Goal: Task Accomplishment & Management: Use online tool/utility

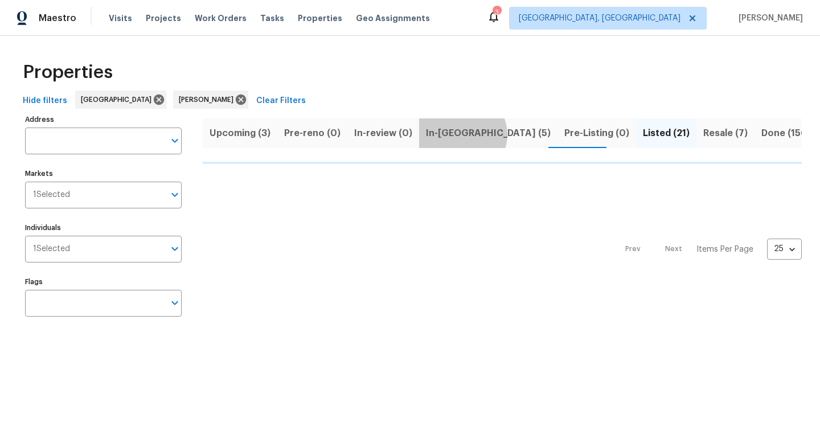
click at [454, 134] on span "In-[GEOGRAPHIC_DATA] (5)" at bounding box center [488, 133] width 125 height 16
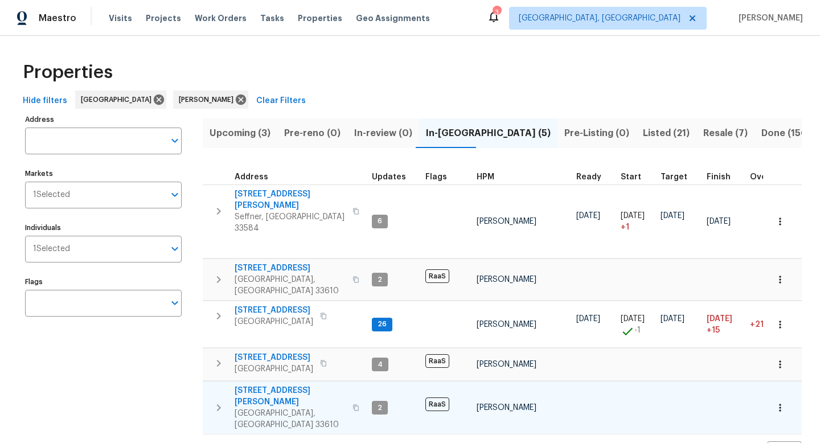
click at [264, 385] on span "[STREET_ADDRESS][PERSON_NAME]" at bounding box center [289, 396] width 111 height 23
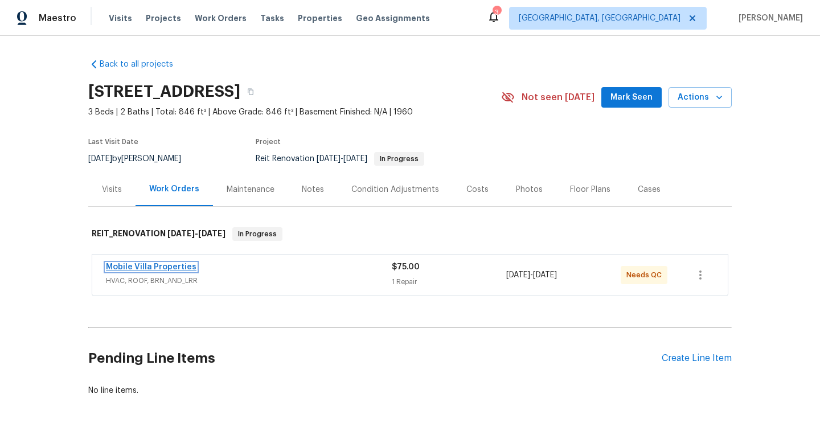
click at [163, 268] on link "Mobile Villa Properties" at bounding box center [151, 267] width 90 height 8
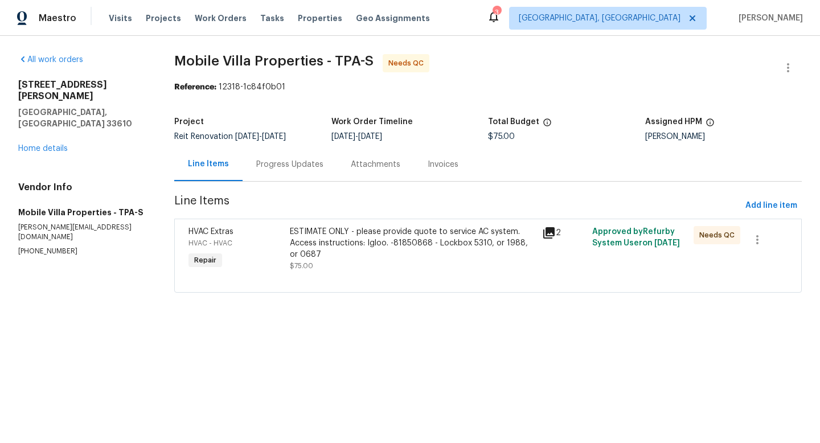
click at [280, 164] on div "Progress Updates" at bounding box center [289, 164] width 67 height 11
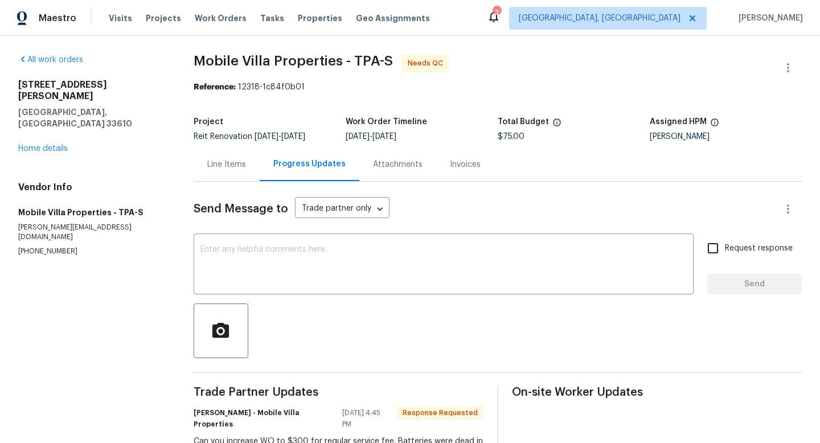
click at [229, 171] on div "Line Items" at bounding box center [227, 164] width 66 height 34
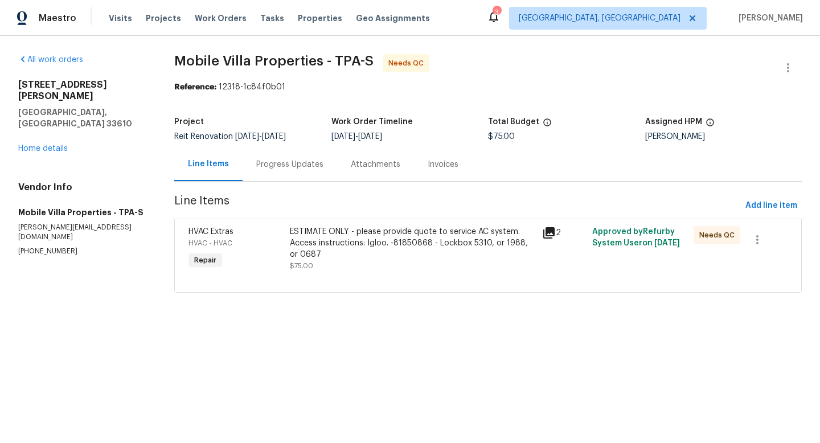
click at [323, 240] on div "ESTIMATE ONLY - please provide quote to service AC system. Access instructions:…" at bounding box center [412, 243] width 245 height 34
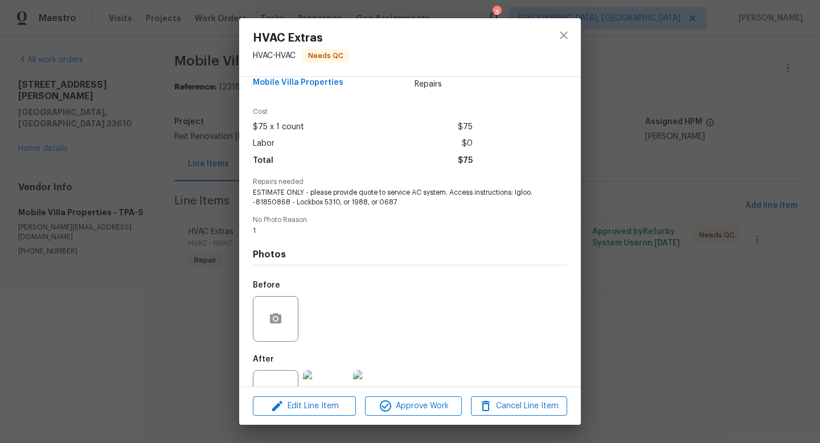
scroll to position [28, 0]
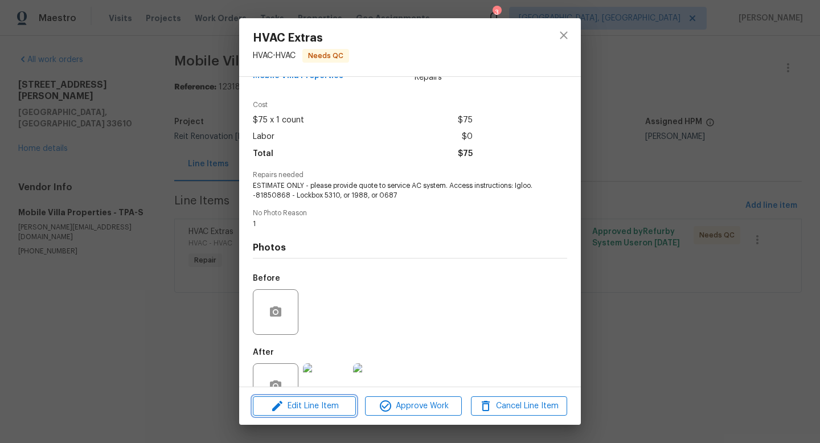
click at [322, 401] on span "Edit Line Item" at bounding box center [304, 406] width 96 height 14
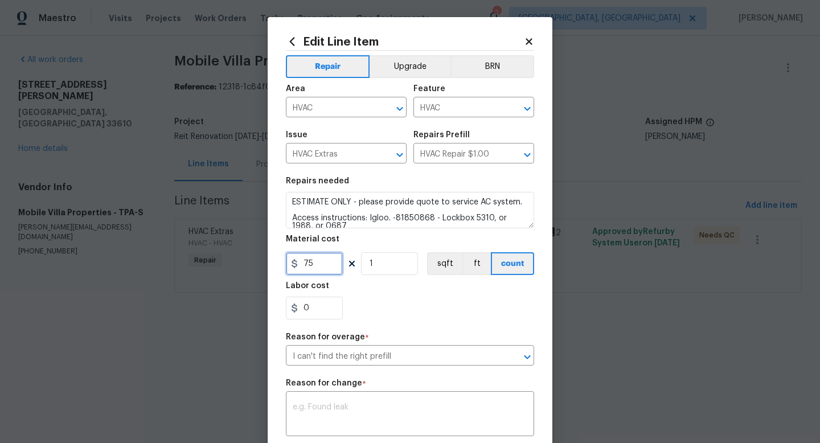
click at [323, 257] on input "75" at bounding box center [314, 263] width 57 height 23
type input "300"
click at [353, 398] on div "x ​" at bounding box center [410, 415] width 248 height 42
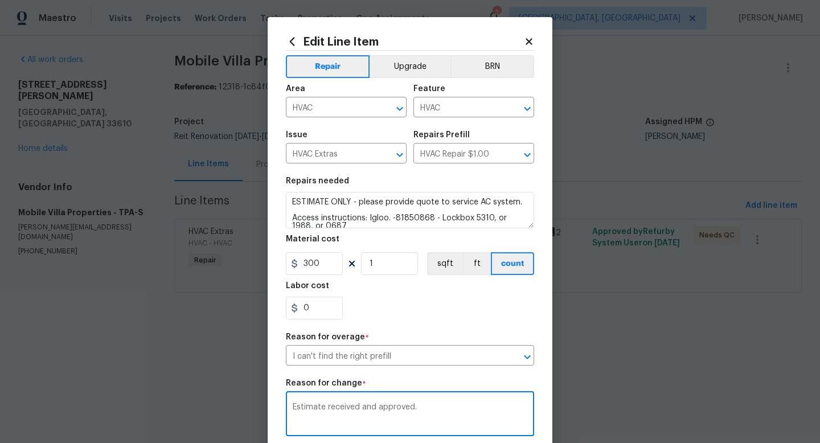
type textarea "Estimate received and approved."
click at [454, 302] on div "0" at bounding box center [410, 308] width 248 height 23
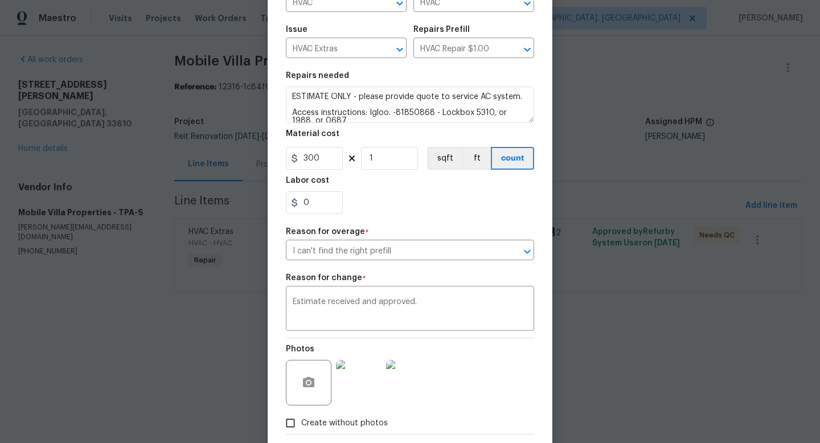
scroll to position [121, 0]
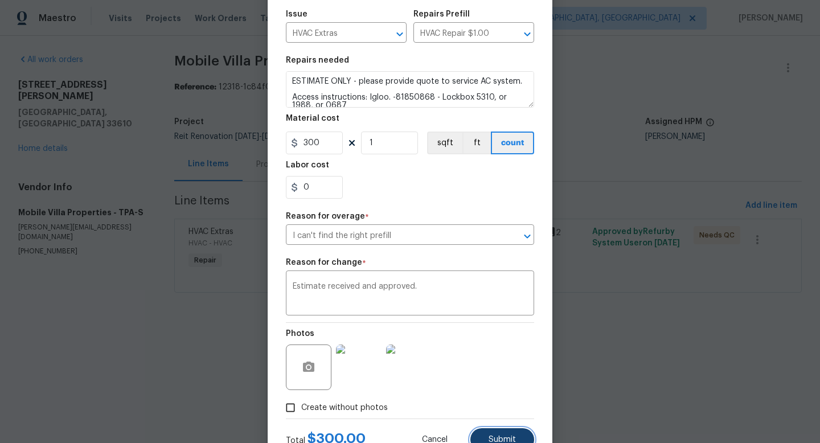
click at [491, 435] on button "Submit" at bounding box center [502, 439] width 64 height 23
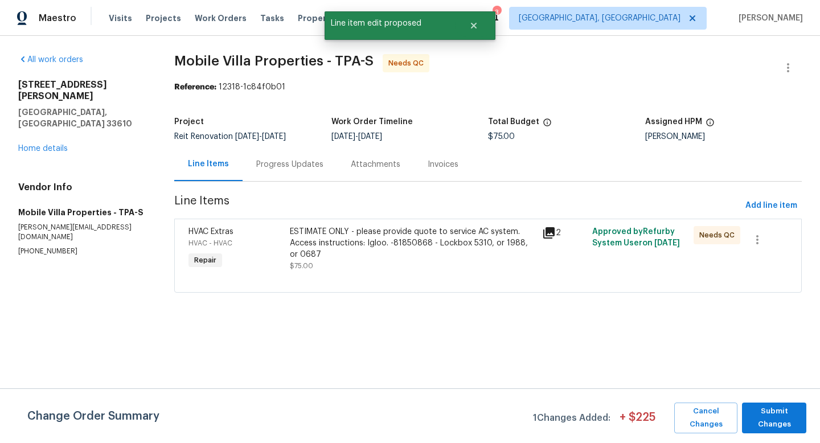
scroll to position [0, 0]
click at [763, 417] on span "Submit Changes" at bounding box center [773, 418] width 53 height 26
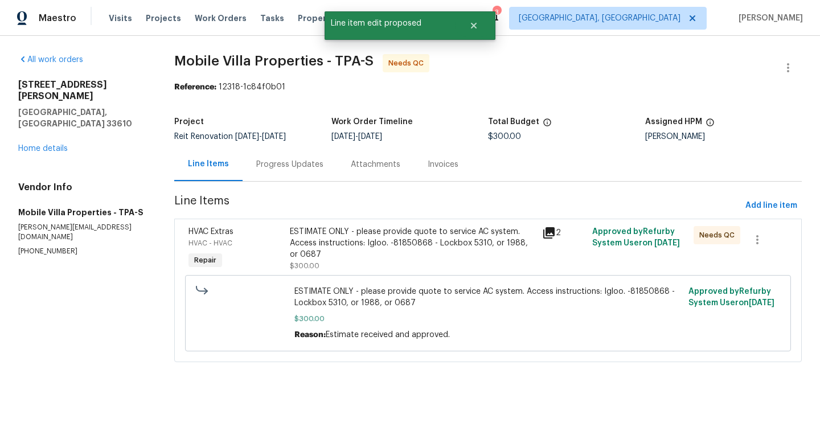
click at [330, 241] on div "ESTIMATE ONLY - please provide quote to service AC system. Access instructions:…" at bounding box center [412, 243] width 245 height 34
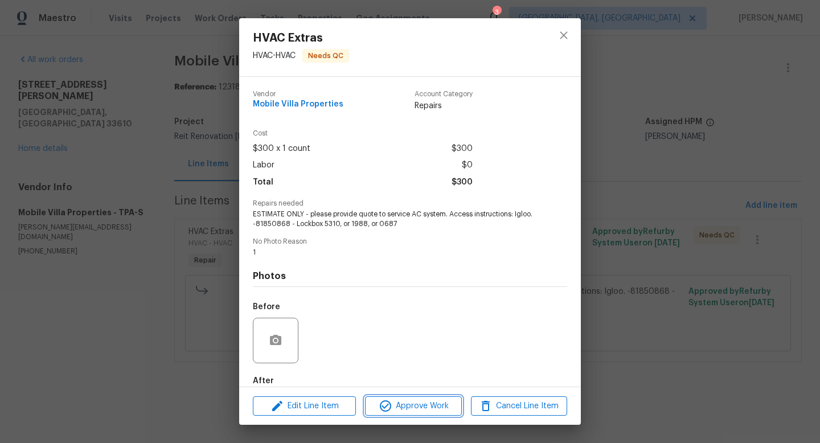
click at [416, 405] on span "Approve Work" at bounding box center [412, 406] width 89 height 14
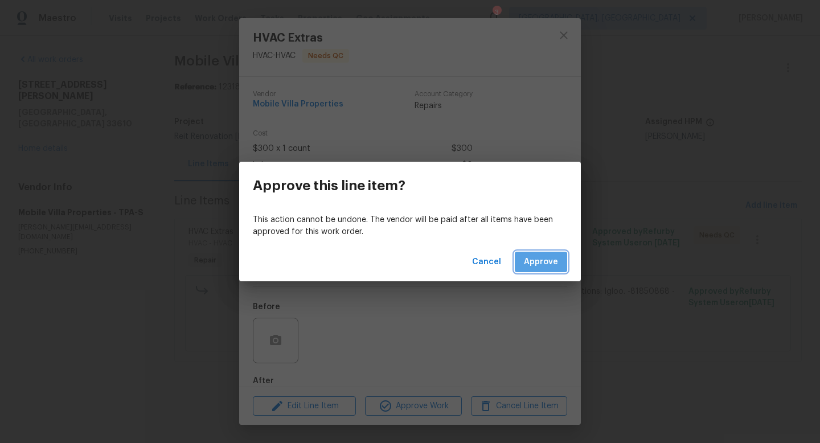
click at [541, 269] on button "Approve" at bounding box center [541, 262] width 52 height 21
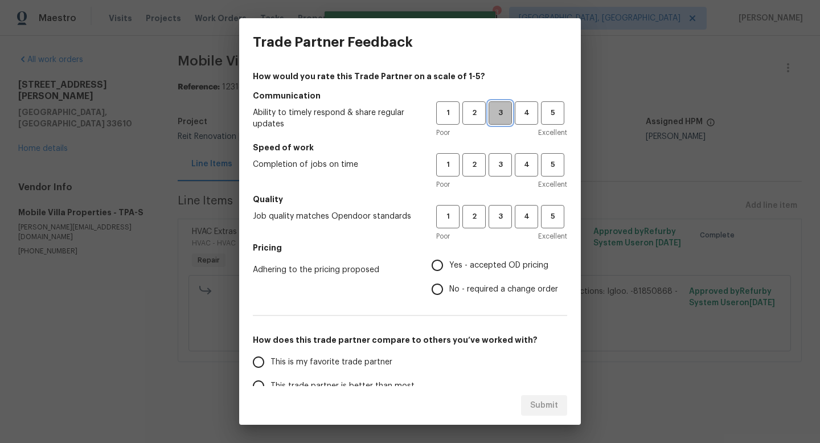
click at [496, 122] on button "3" at bounding box center [499, 112] width 23 height 23
click at [499, 194] on h5 "Quality" at bounding box center [410, 199] width 314 height 11
click at [499, 174] on button "3" at bounding box center [499, 164] width 23 height 23
click at [497, 215] on span "3" at bounding box center [499, 216] width 21 height 13
click at [475, 262] on span "Yes - accepted OD pricing" at bounding box center [498, 266] width 99 height 12
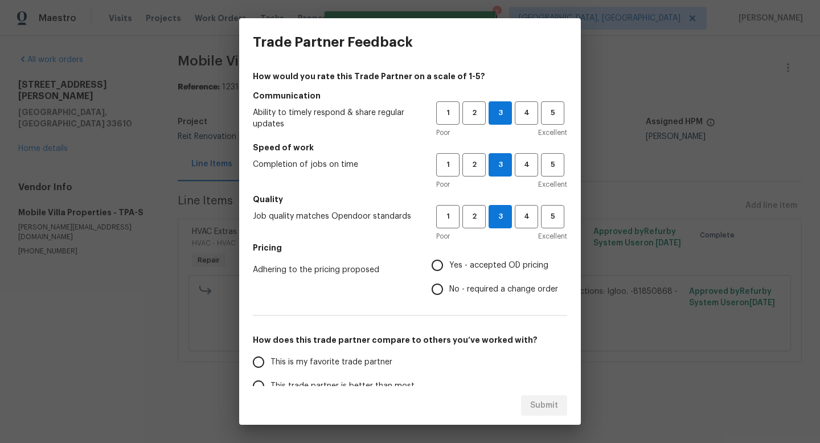
click at [449, 262] on input "Yes - accepted OD pricing" at bounding box center [437, 265] width 24 height 24
radio input "true"
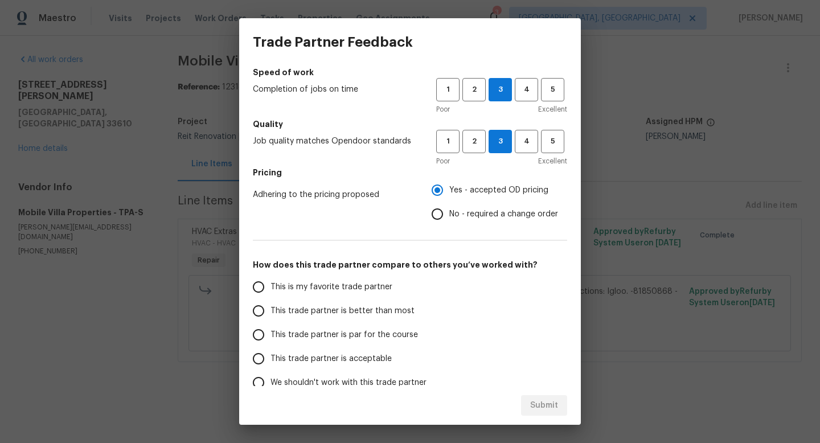
click at [326, 332] on span "This trade partner is par for the course" at bounding box center [343, 335] width 147 height 12
click at [270, 332] on input "This trade partner is par for the course" at bounding box center [258, 335] width 24 height 24
click at [546, 400] on span "Submit" at bounding box center [544, 405] width 28 height 14
radio input "true"
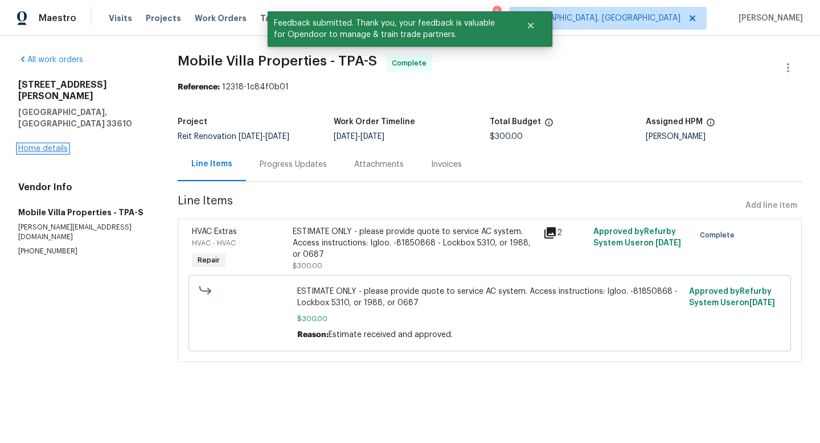
click at [53, 145] on link "Home details" at bounding box center [43, 149] width 50 height 8
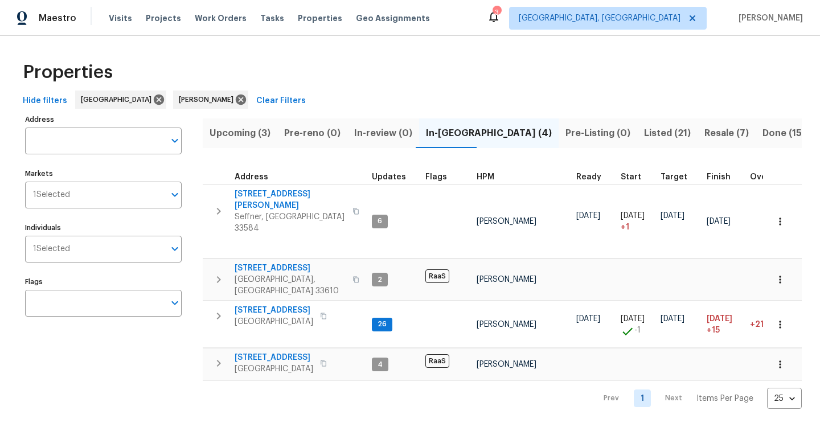
click at [234, 131] on span "Upcoming (3)" at bounding box center [239, 133] width 61 height 16
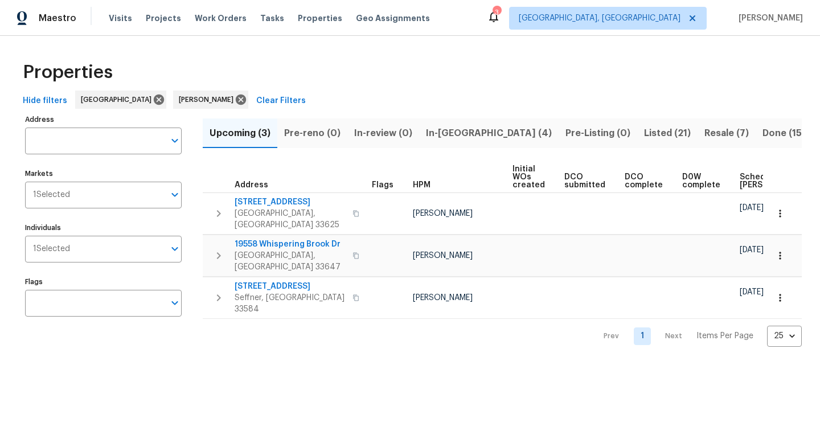
click at [739, 183] on span "Scheduled COE" at bounding box center [771, 181] width 64 height 16
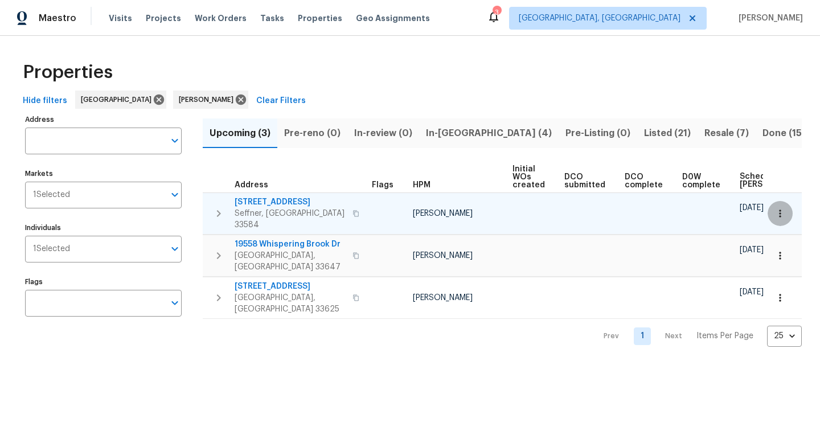
click at [781, 208] on icon "button" at bounding box center [779, 213] width 11 height 11
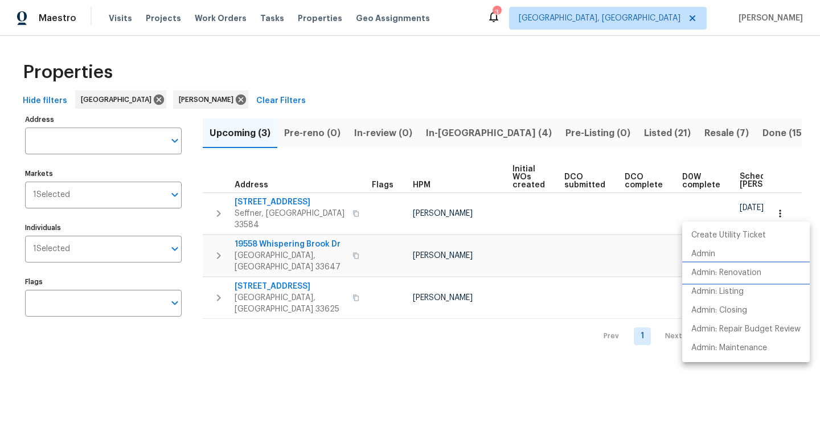
click at [722, 272] on p "Admin: Renovation" at bounding box center [726, 273] width 70 height 12
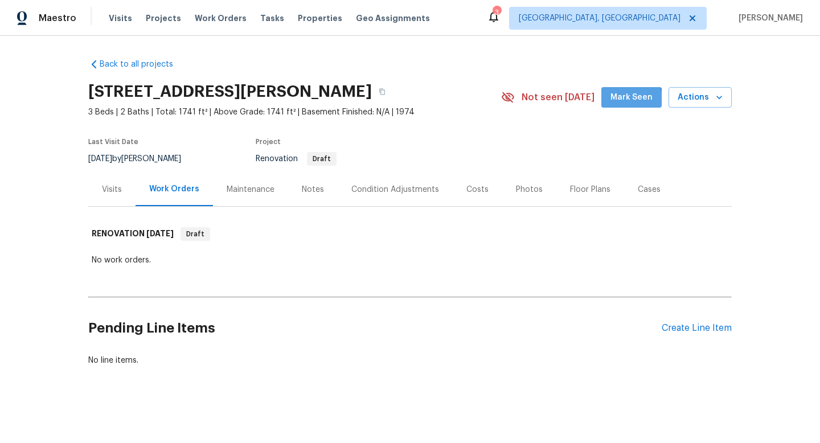
click at [614, 103] on span "Mark Seen" at bounding box center [631, 97] width 42 height 14
click at [683, 331] on div "Create Line Item" at bounding box center [696, 328] width 70 height 11
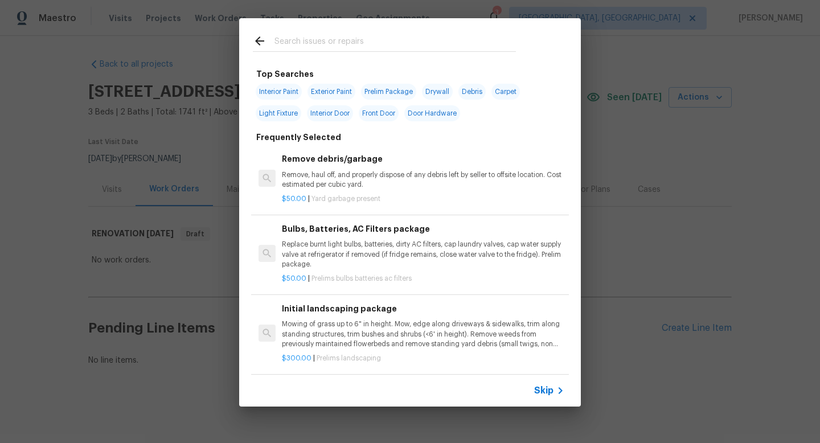
click at [538, 391] on span "Skip" at bounding box center [543, 390] width 19 height 11
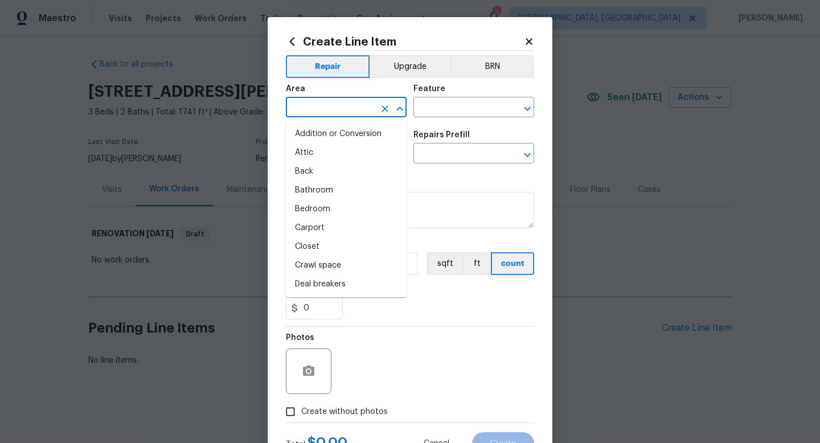
click at [333, 107] on input "text" at bounding box center [330, 109] width 89 height 18
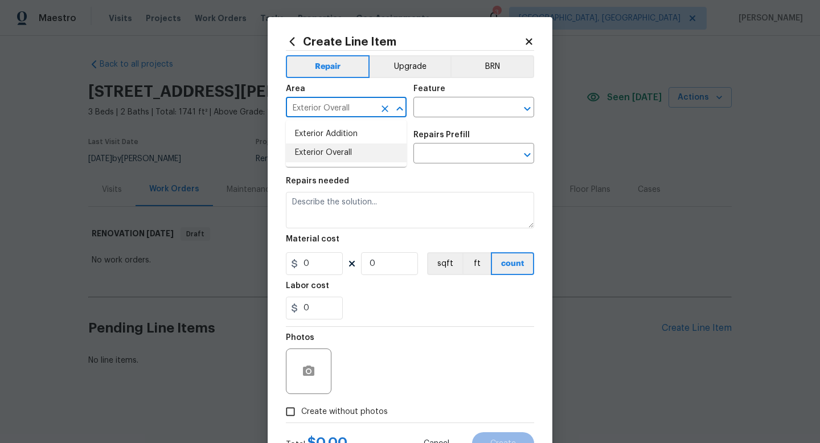
type input "Exterior Overall"
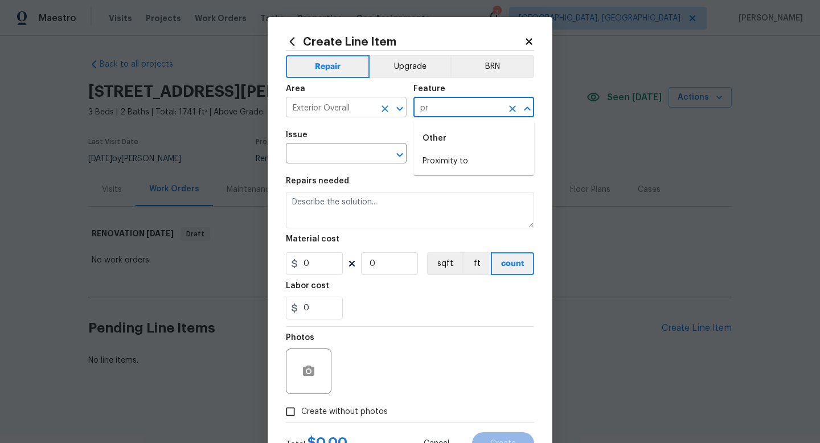
type input "p"
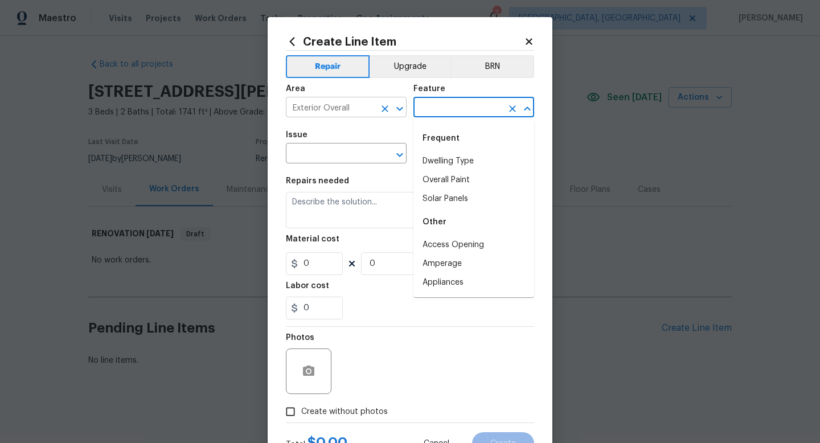
type input "e"
type input "Driveway"
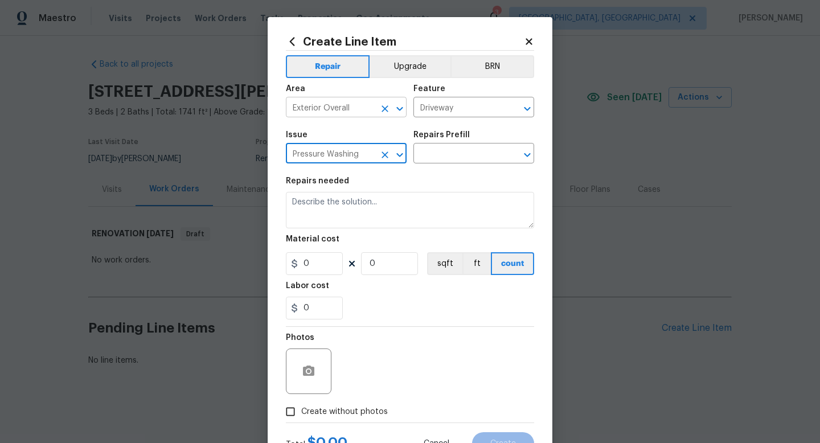
type input "Pressure Washing"
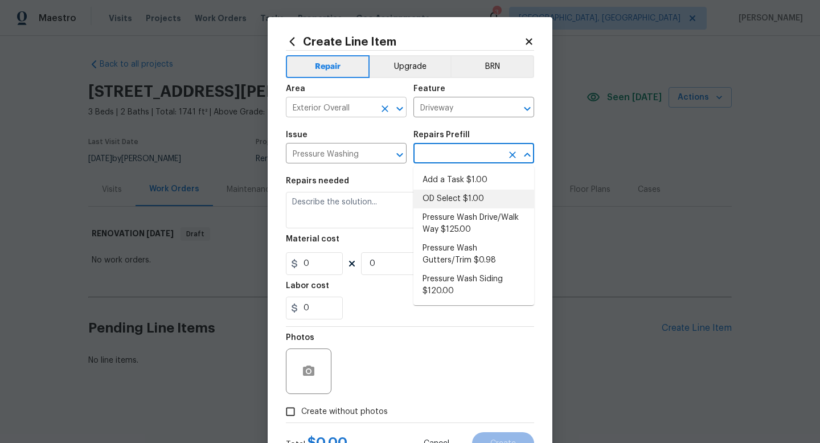
type input "Siding"
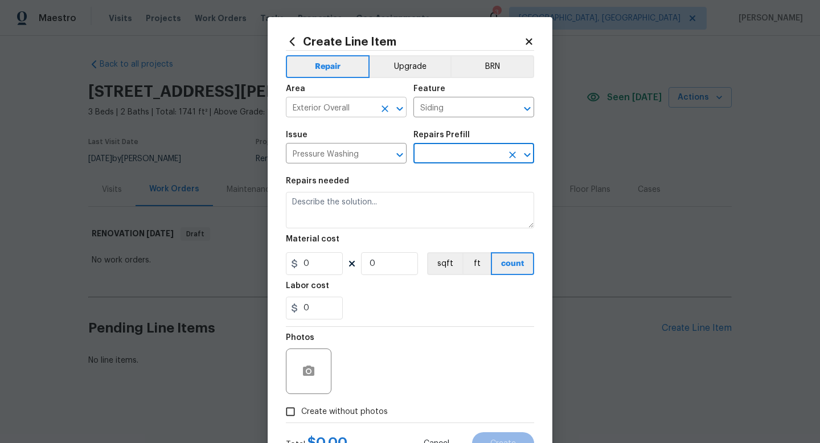
type input "Add a Task $1.00"
type textarea "HPM to detail"
type input "1"
click at [331, 246] on div "Material cost" at bounding box center [410, 242] width 248 height 15
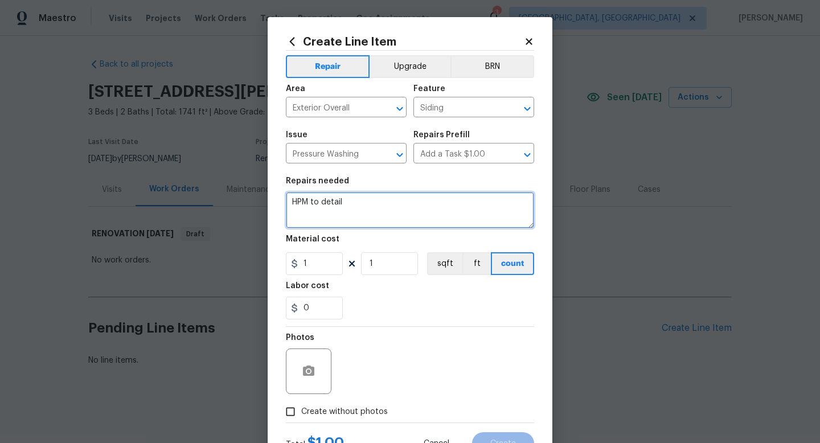
click at [331, 206] on textarea "HPM to detail" at bounding box center [410, 210] width 248 height 36
type textarea "Full pressure washing service. Driveway, walkway and all patios."
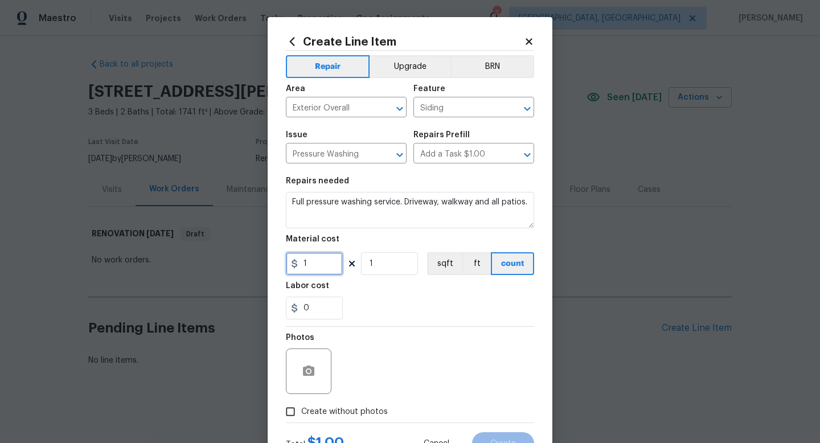
click at [332, 269] on input "1" at bounding box center [314, 263] width 57 height 23
type input "275"
click at [357, 408] on span "Create without photos" at bounding box center [344, 412] width 87 height 12
click at [301, 408] on input "Create without photos" at bounding box center [290, 412] width 22 height 22
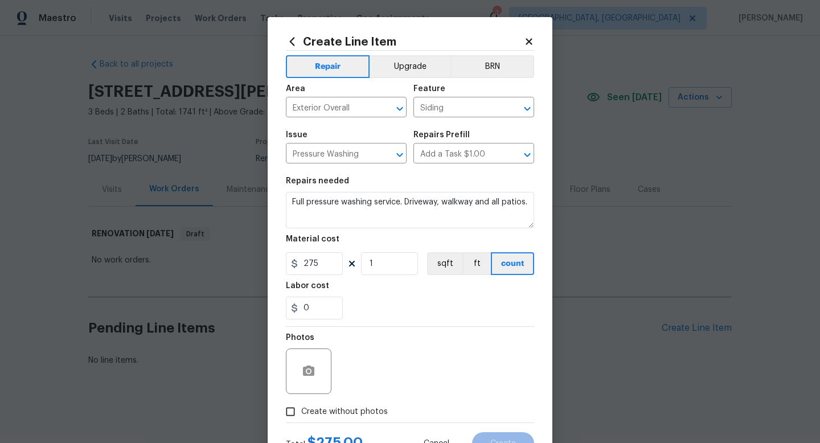
checkbox input "true"
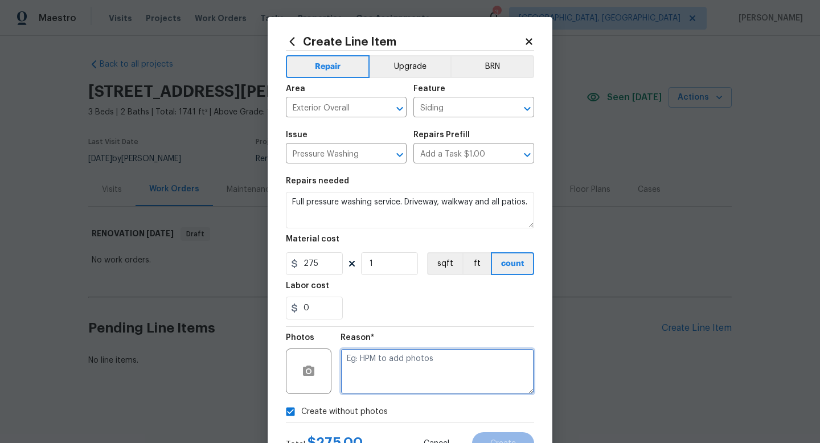
click at [392, 370] on textarea at bounding box center [437, 371] width 194 height 46
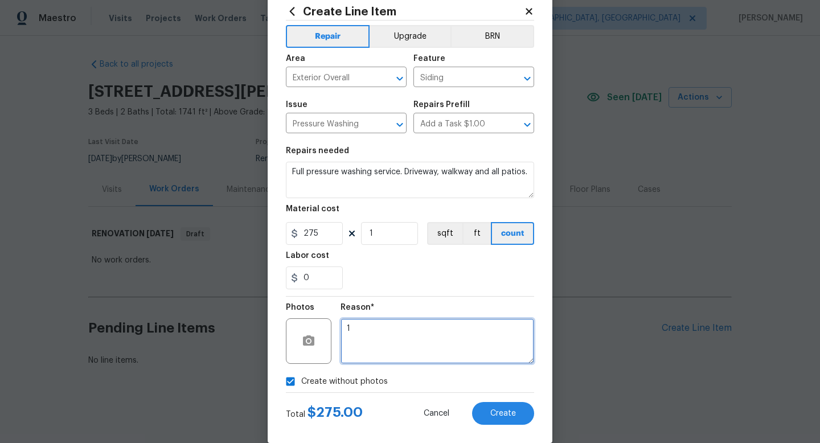
scroll to position [43, 0]
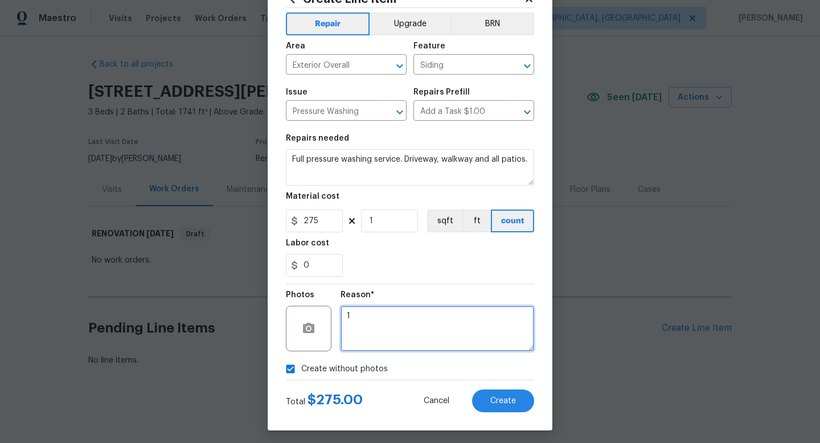
type textarea "1"
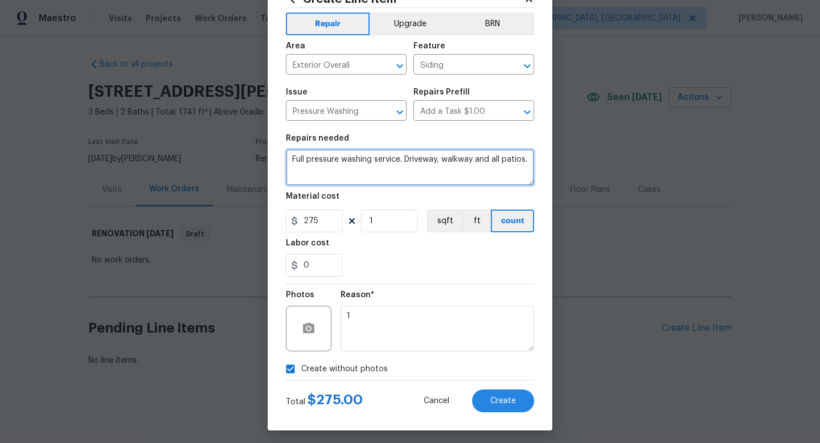
click at [286, 159] on textarea "Full pressure washing service. Driveway, walkway and all patios." at bounding box center [410, 167] width 248 height 36
type textarea "(Placeholder for upcoming job) Full pressure washing service. Driveway, walkway…"
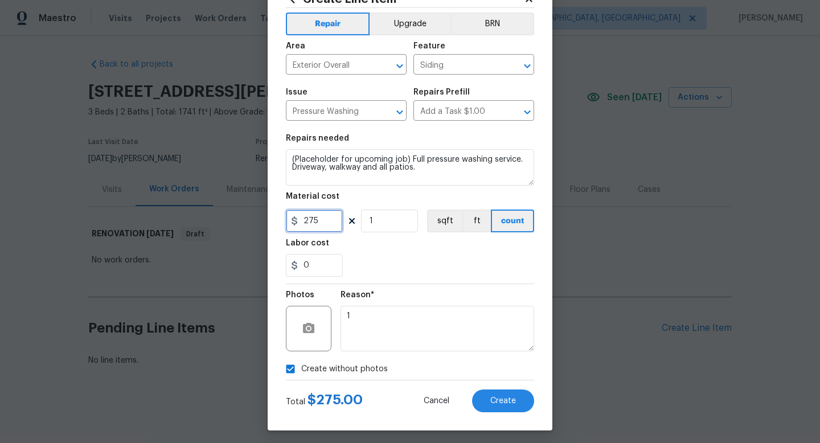
click at [328, 224] on input "275" at bounding box center [314, 220] width 57 height 23
type input "1"
click at [498, 410] on button "Create" at bounding box center [503, 400] width 62 height 23
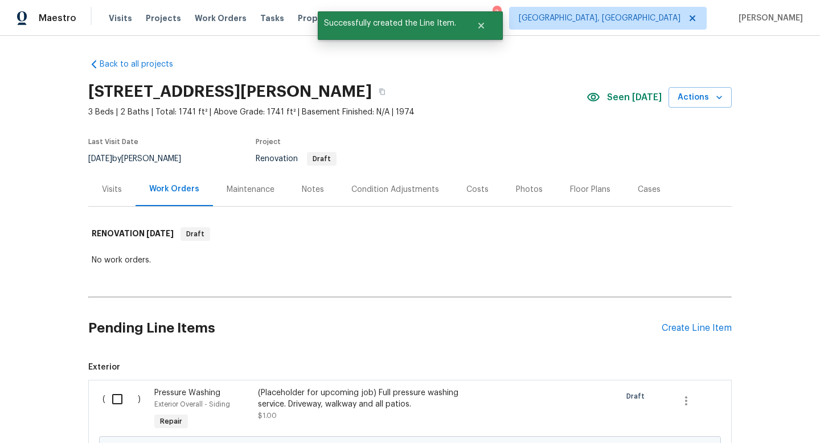
click at [114, 398] on input "checkbox" at bounding box center [121, 399] width 32 height 24
checkbox input "true"
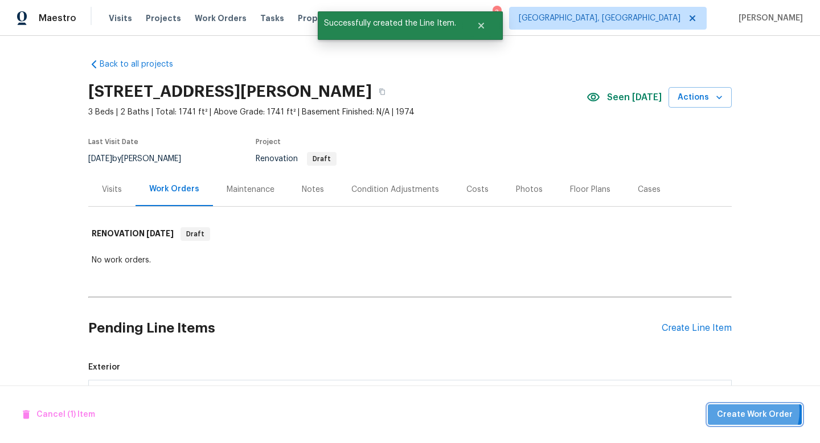
click at [747, 410] on span "Create Work Order" at bounding box center [755, 415] width 76 height 14
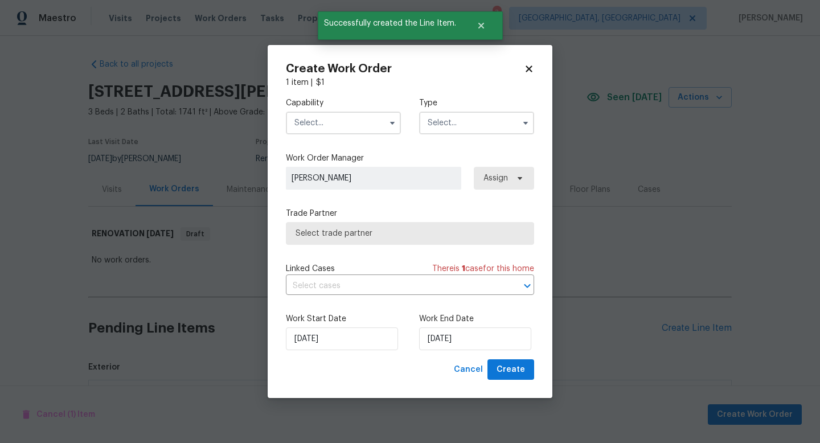
click at [304, 125] on input "text" at bounding box center [343, 123] width 115 height 23
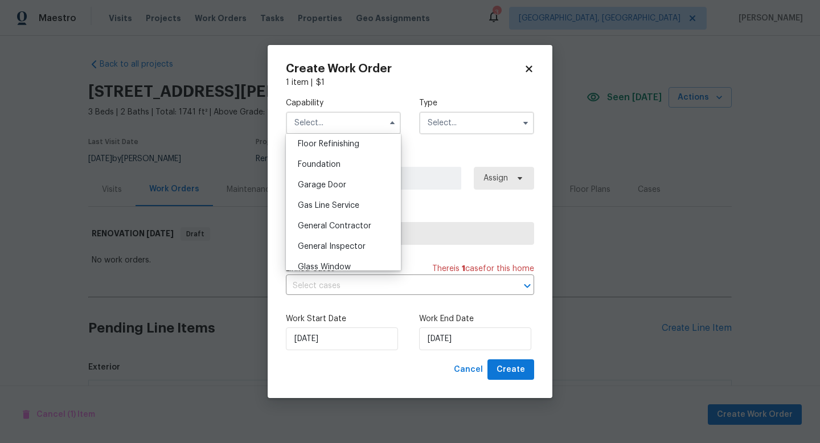
scroll to position [466, 0]
click at [372, 225] on div "General Contractor" at bounding box center [343, 225] width 109 height 20
type input "General Contractor"
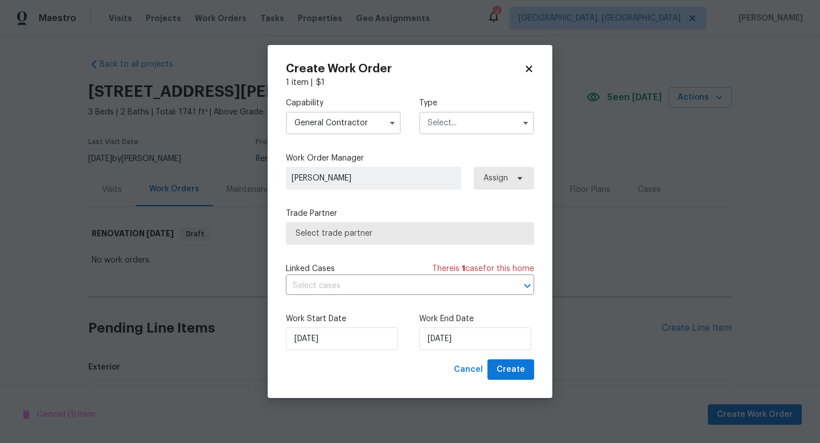
click at [444, 128] on input "text" at bounding box center [476, 123] width 115 height 23
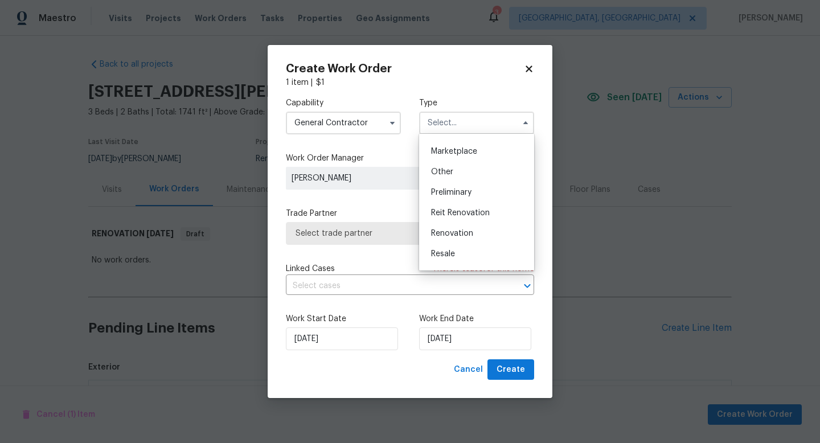
scroll to position [214, 0]
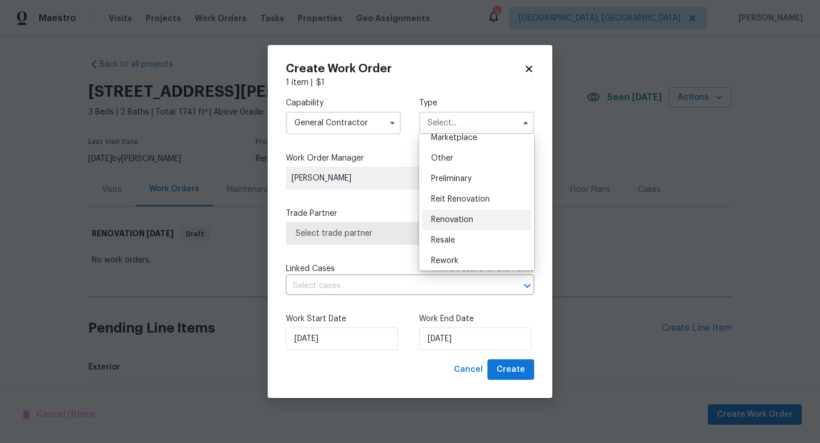
click at [455, 215] on div "Renovation" at bounding box center [476, 219] width 109 height 20
type input "Renovation"
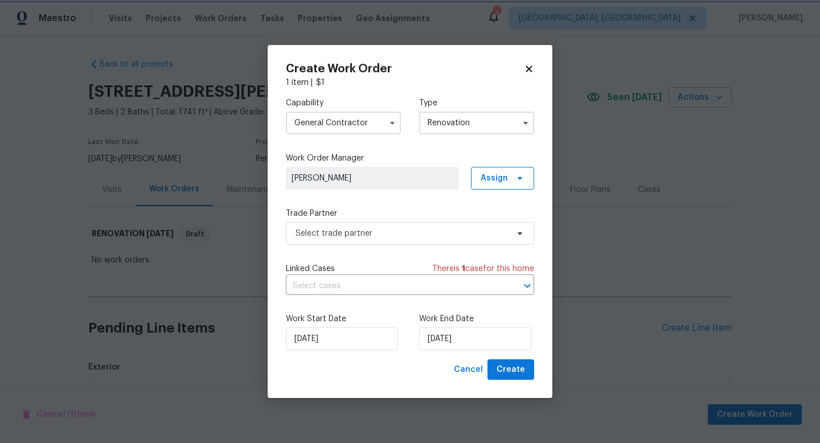
scroll to position [0, 0]
click at [446, 237] on span "Select trade partner" at bounding box center [401, 233] width 212 height 11
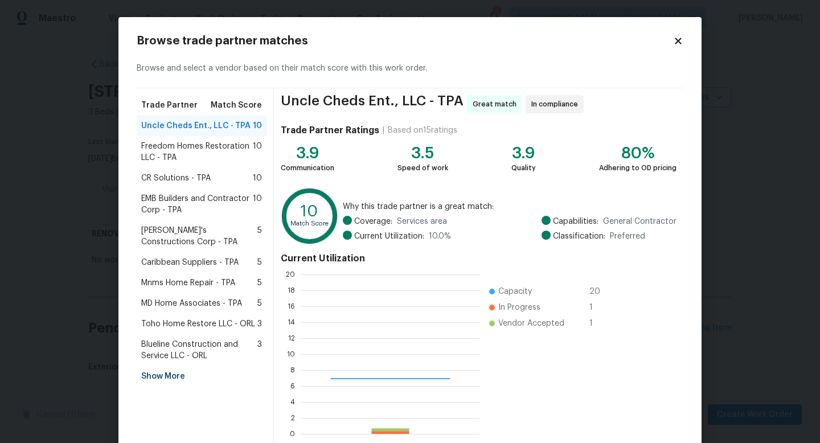
scroll to position [159, 179]
click at [199, 154] on span "Freedom Homes Restoration LLC - TPA" at bounding box center [197, 152] width 112 height 23
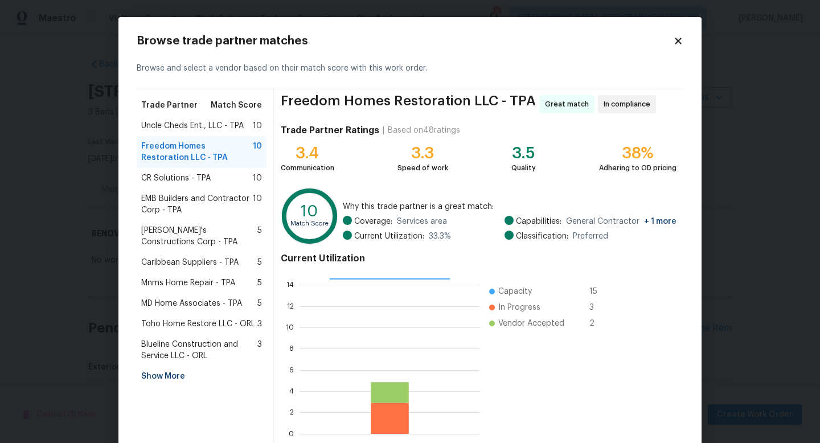
scroll to position [59, 0]
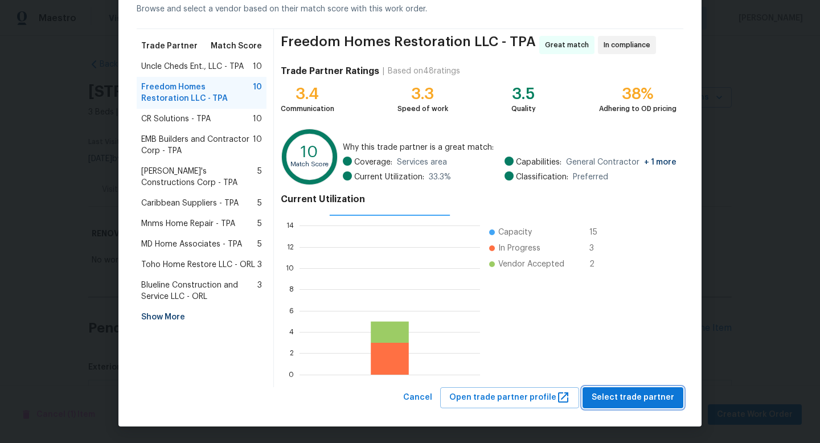
click at [644, 402] on span "Select trade partner" at bounding box center [632, 397] width 83 height 14
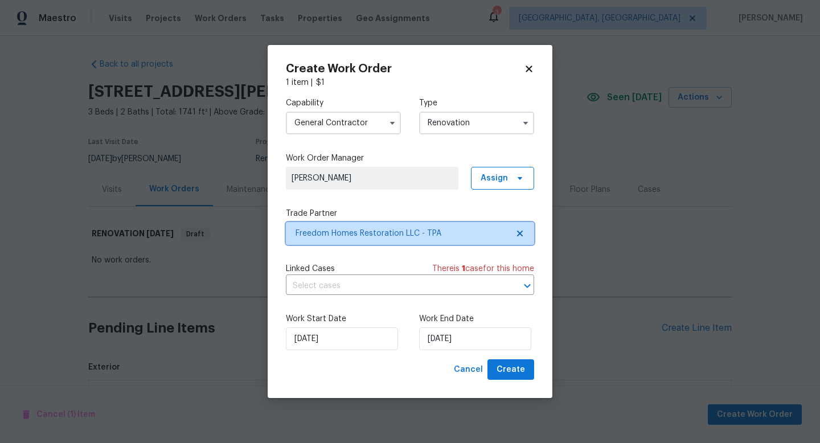
scroll to position [0, 0]
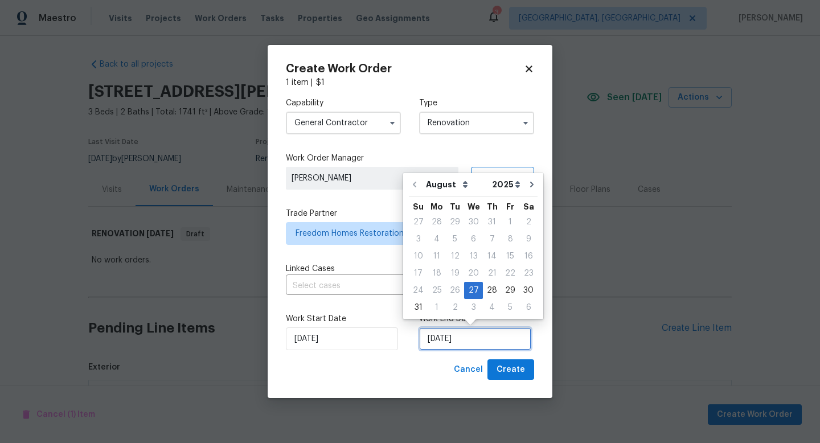
click at [450, 340] on input "[DATE]" at bounding box center [475, 338] width 112 height 23
click at [524, 190] on button "Go to next month" at bounding box center [531, 184] width 17 height 23
type input "9/27/2025"
select select "8"
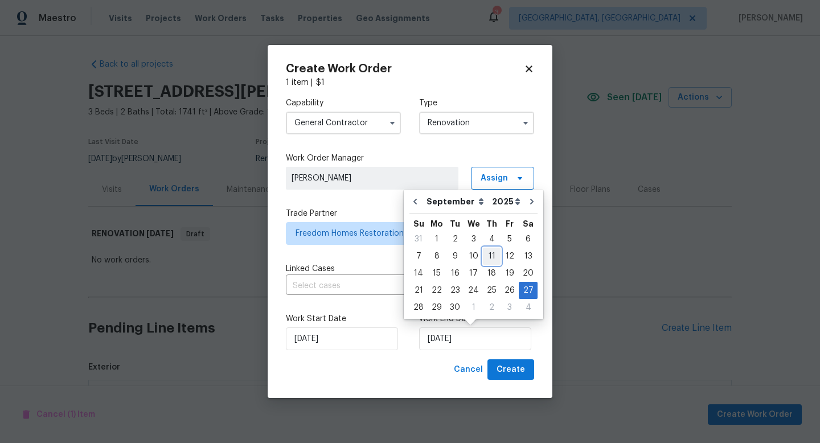
click at [488, 257] on div "11" at bounding box center [492, 256] width 18 height 16
type input "9/11/2025"
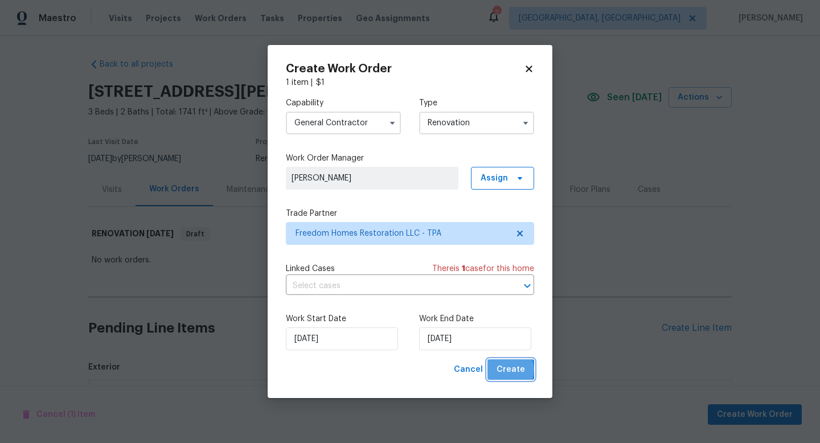
click at [510, 370] on span "Create" at bounding box center [510, 370] width 28 height 14
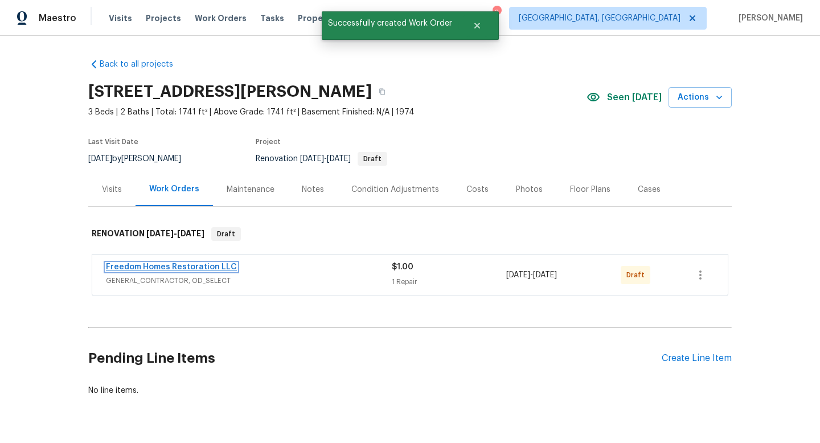
click at [216, 267] on link "Freedom Homes Restoration LLC" at bounding box center [171, 267] width 131 height 8
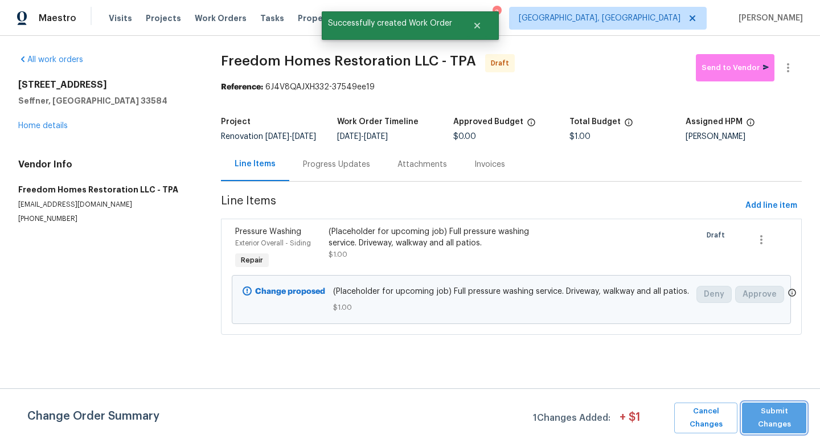
click at [776, 420] on span "Submit Changes" at bounding box center [773, 418] width 53 height 26
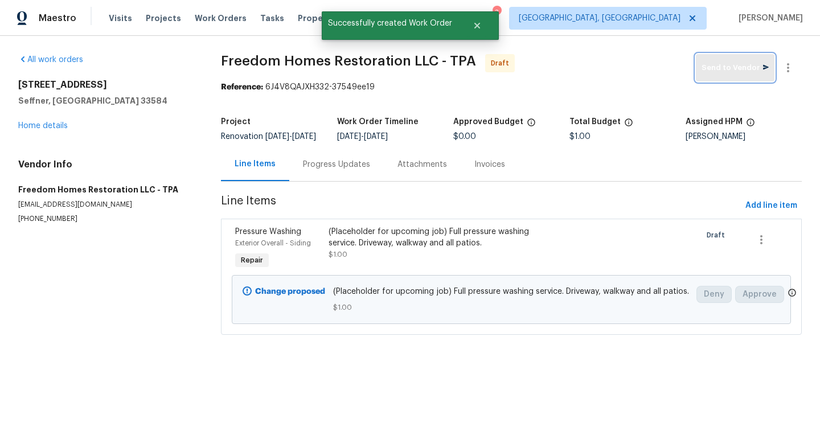
click at [725, 67] on span "Send to Vendor" at bounding box center [734, 67] width 67 height 13
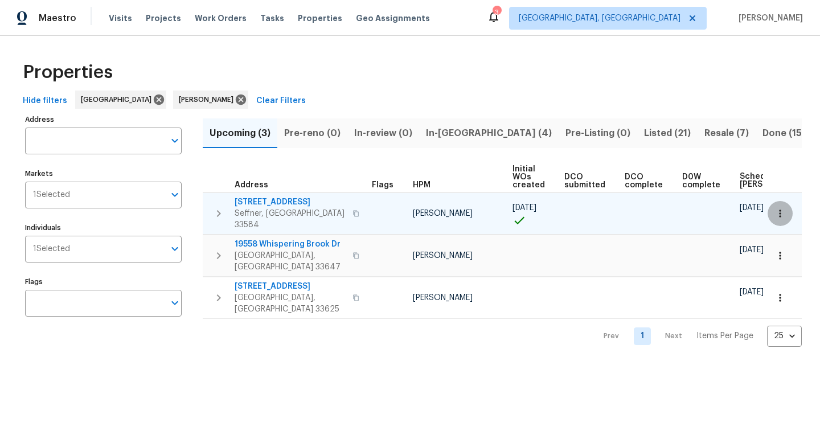
click at [785, 211] on button "button" at bounding box center [779, 213] width 25 height 25
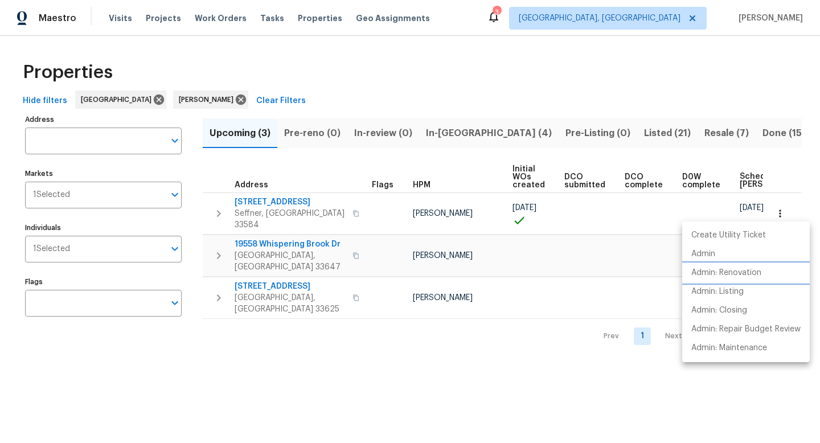
click at [741, 273] on p "Admin: Renovation" at bounding box center [726, 273] width 70 height 12
click at [458, 136] on div at bounding box center [410, 221] width 820 height 443
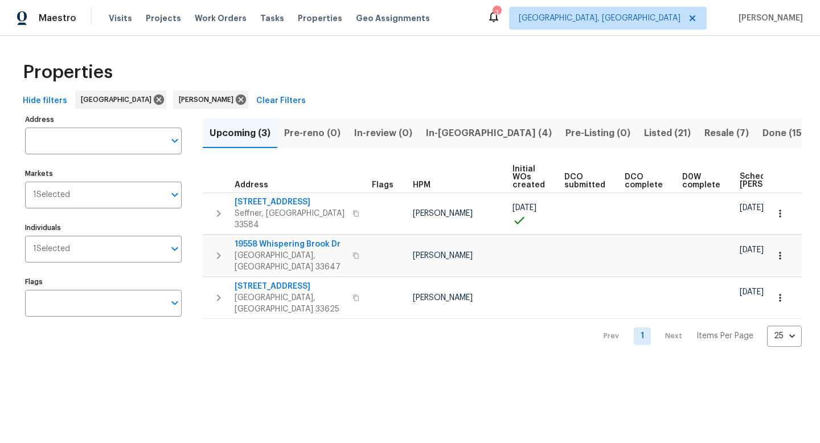
click at [457, 134] on span "In-reno (4)" at bounding box center [489, 133] width 126 height 16
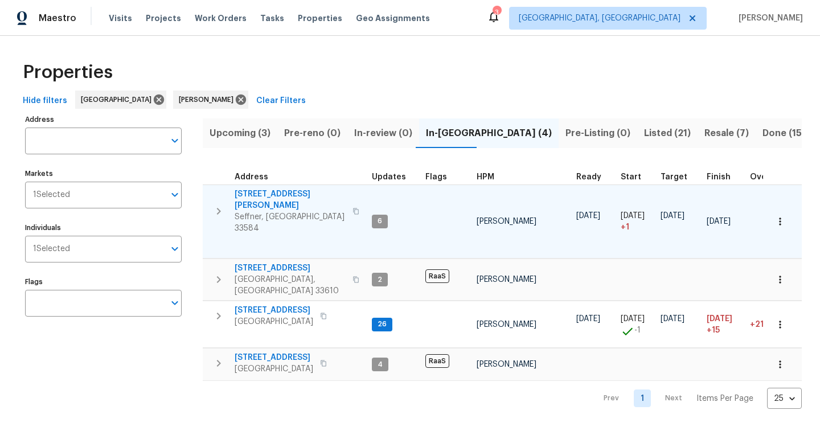
click at [274, 191] on span "[STREET_ADDRESS][PERSON_NAME]" at bounding box center [289, 199] width 111 height 23
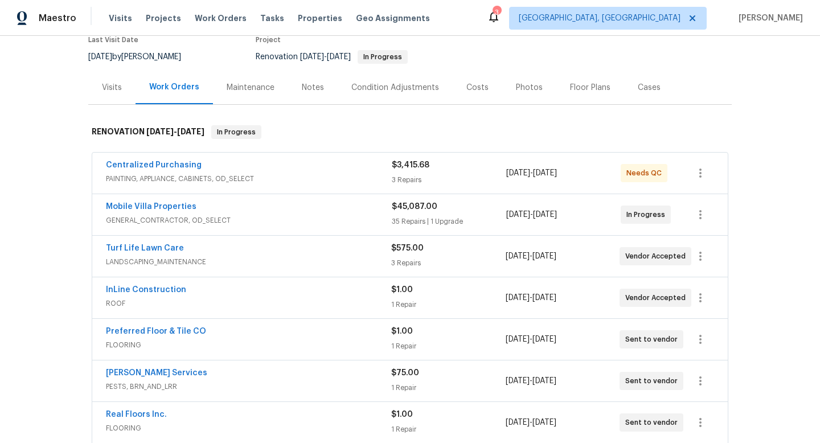
scroll to position [196, 0]
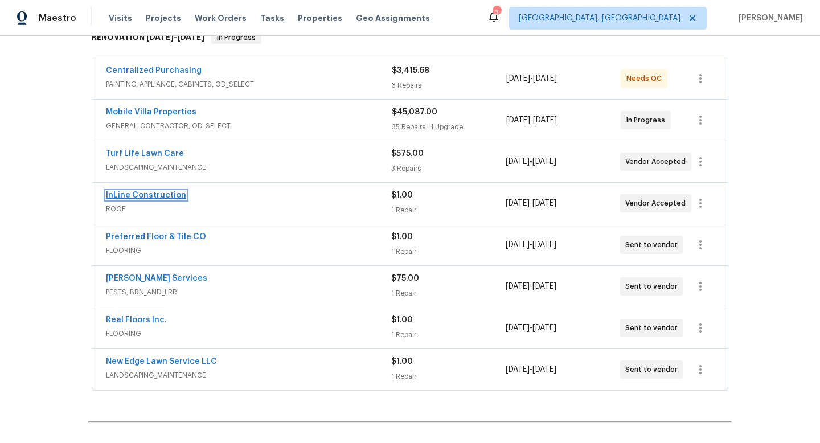
click at [150, 195] on link "InLine Construction" at bounding box center [146, 195] width 80 height 8
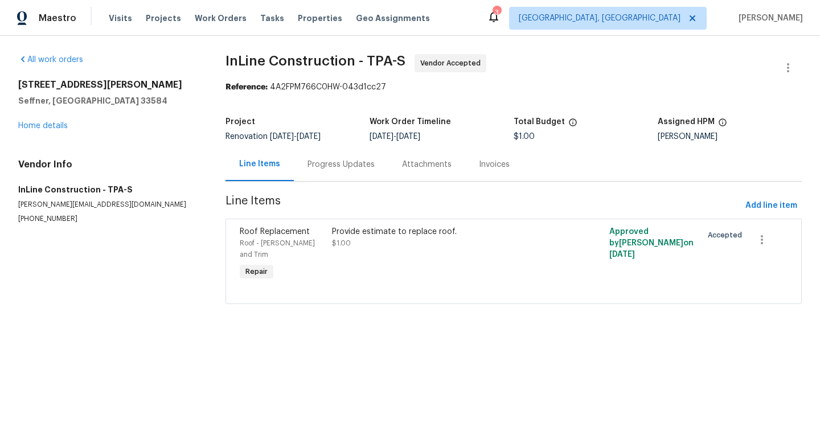
click at [320, 167] on div "Progress Updates" at bounding box center [340, 164] width 67 height 11
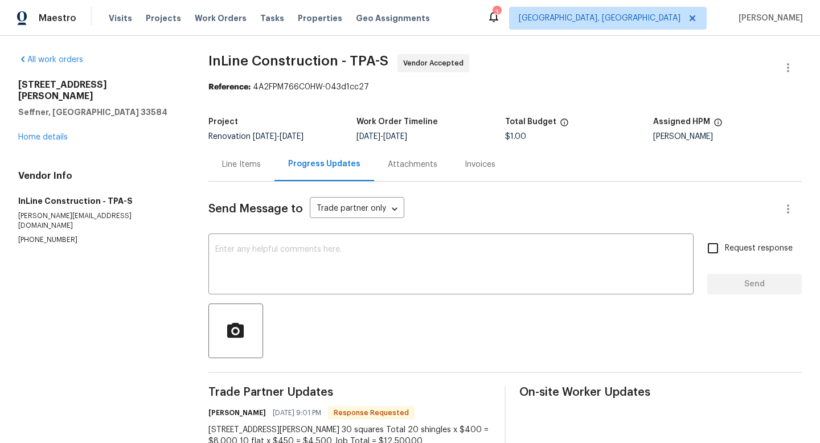
scroll to position [36, 0]
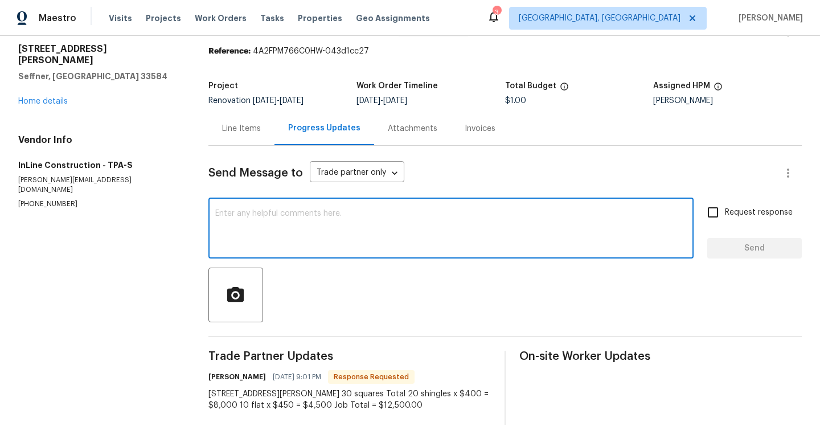
click at [285, 237] on textarea at bounding box center [450, 229] width 471 height 40
type textarea "Approved."
click at [739, 254] on span "Send" at bounding box center [754, 248] width 76 height 14
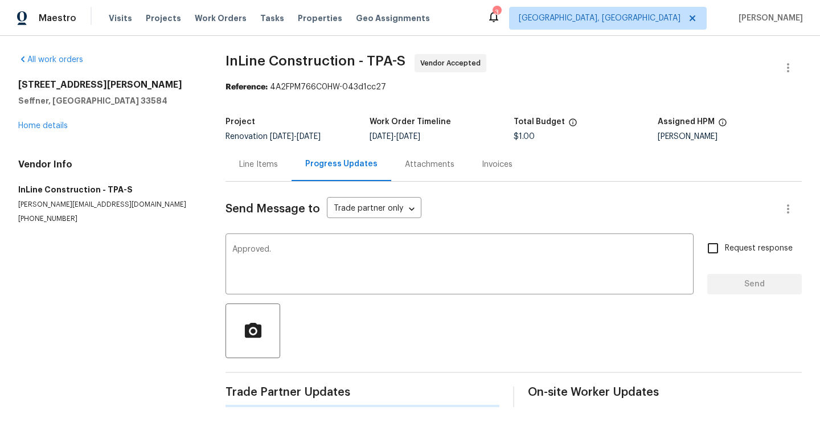
scroll to position [0, 0]
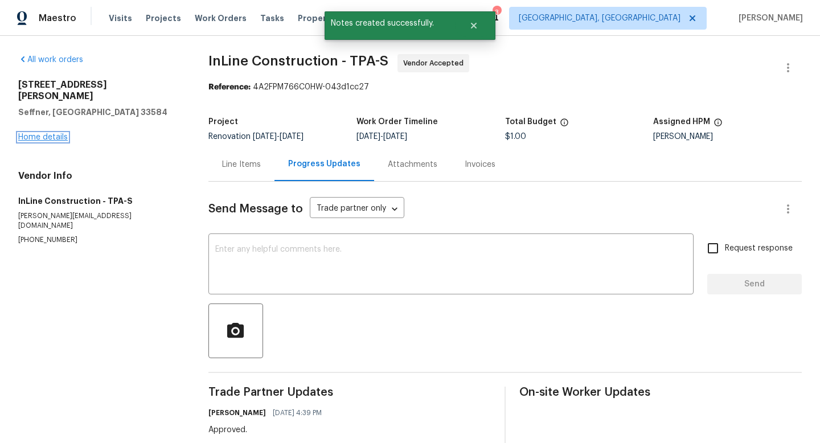
click at [61, 133] on link "Home details" at bounding box center [43, 137] width 50 height 8
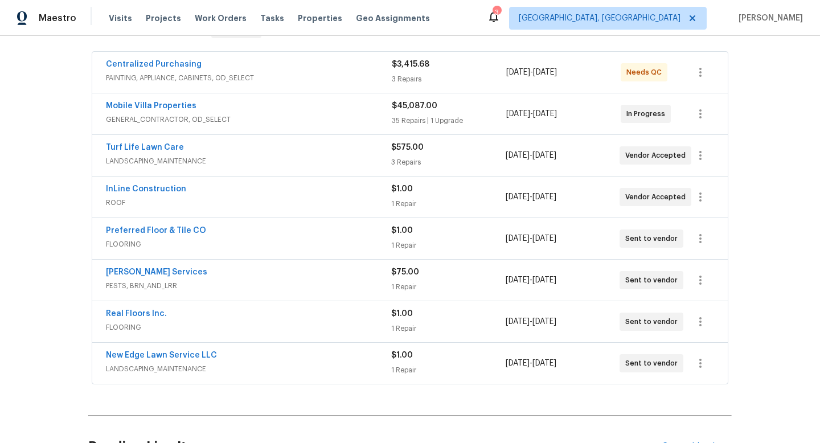
scroll to position [202, 0]
click at [179, 231] on link "Preferred Floor & Tile CO" at bounding box center [156, 231] width 100 height 8
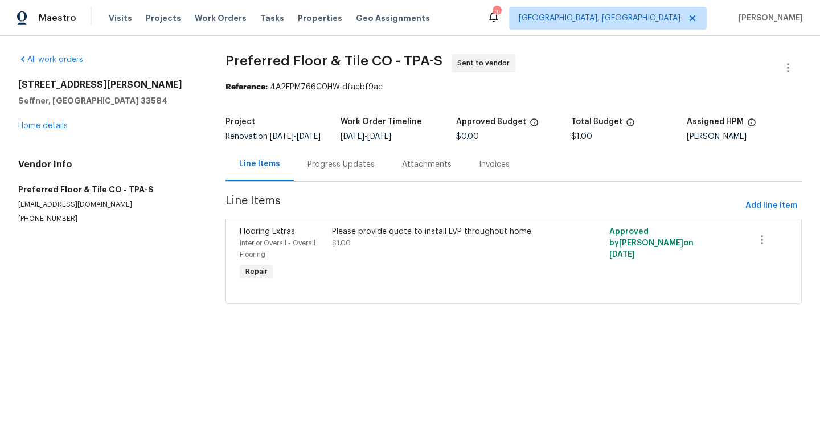
click at [320, 178] on div "Progress Updates" at bounding box center [341, 164] width 94 height 34
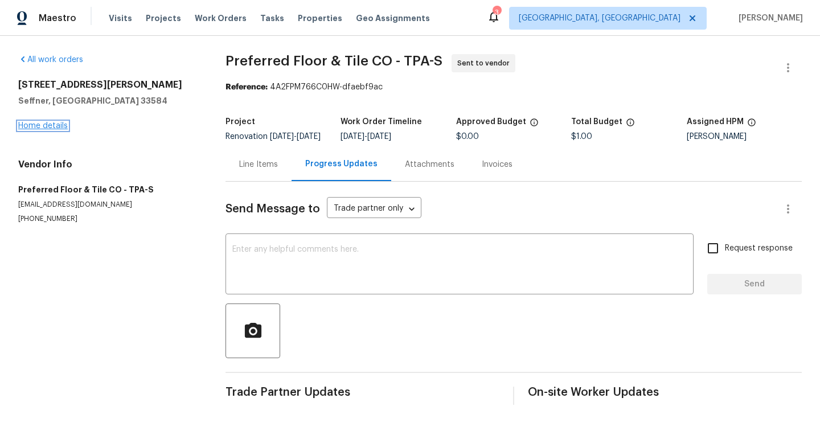
click at [42, 127] on link "Home details" at bounding box center [43, 126] width 50 height 8
